Goal: Task Accomplishment & Management: Complete application form

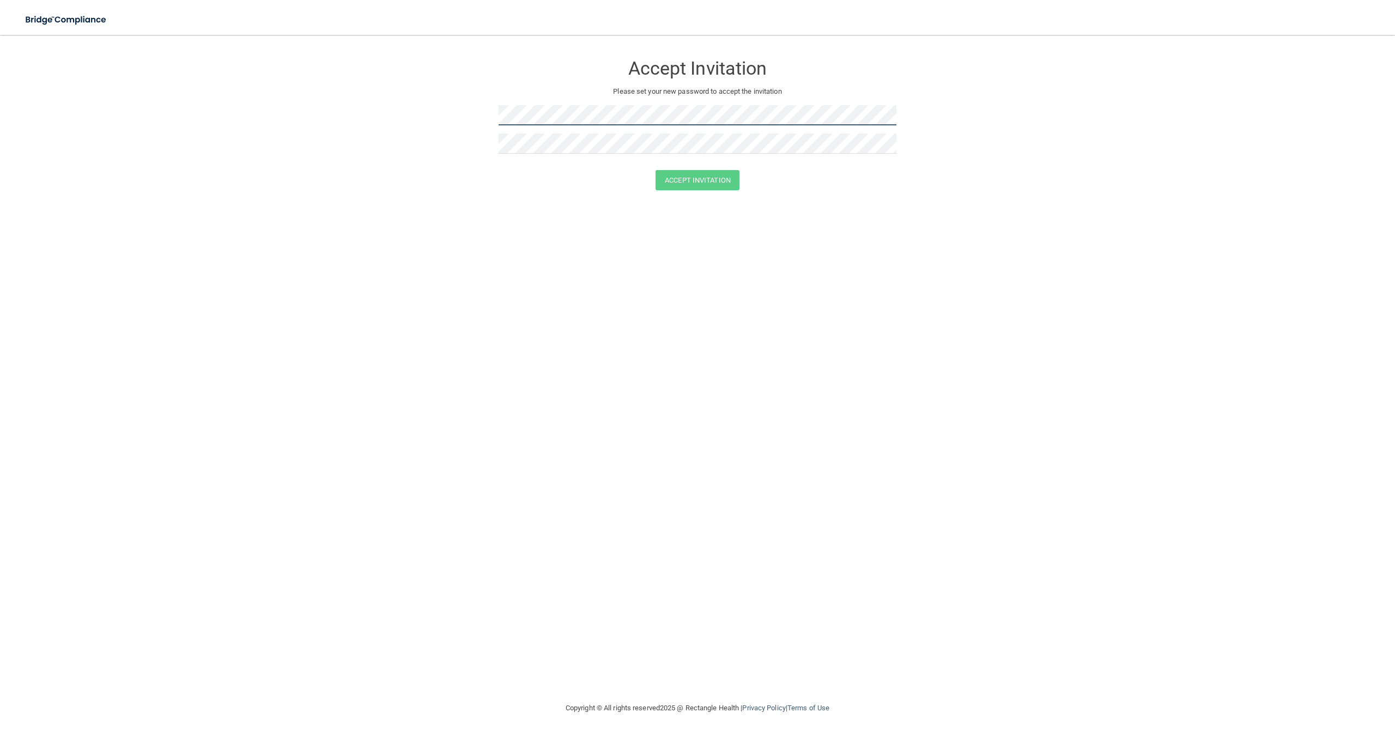
click at [452, 104] on form "Accept Invitation Please set your new password to accept the invitation Accept …" at bounding box center [698, 124] width 1352 height 157
click at [656, 170] on button "Accept Invitation" at bounding box center [698, 180] width 84 height 20
click at [456, 110] on form "Accept Invitation Please set your new password to accept the invitation Token i…" at bounding box center [698, 132] width 1352 height 173
click at [674, 197] on button "Accept Invitation" at bounding box center [698, 196] width 84 height 20
click at [472, 90] on form "Accept Invitation Please set your new password to accept the invitation Token i…" at bounding box center [698, 132] width 1352 height 173
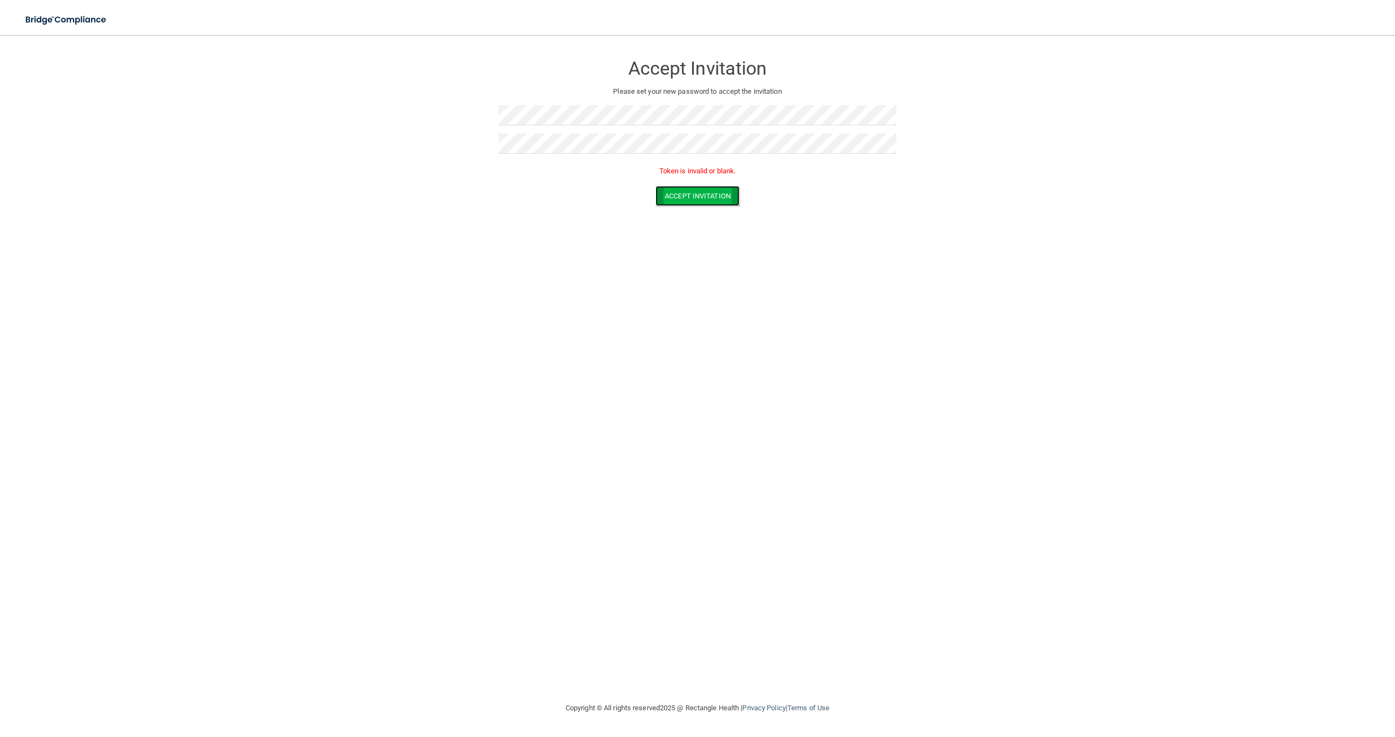
click at [668, 197] on button "Accept Invitation" at bounding box center [698, 196] width 84 height 20
click at [669, 181] on button "Accept Invitation" at bounding box center [698, 180] width 84 height 20
click at [699, 181] on button "Accept Invitation" at bounding box center [698, 180] width 84 height 20
